Goal: Check status

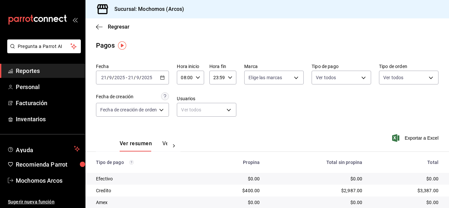
click at [192, 47] on div "Pagos" at bounding box center [266, 45] width 363 height 10
